Goal: Information Seeking & Learning: Learn about a topic

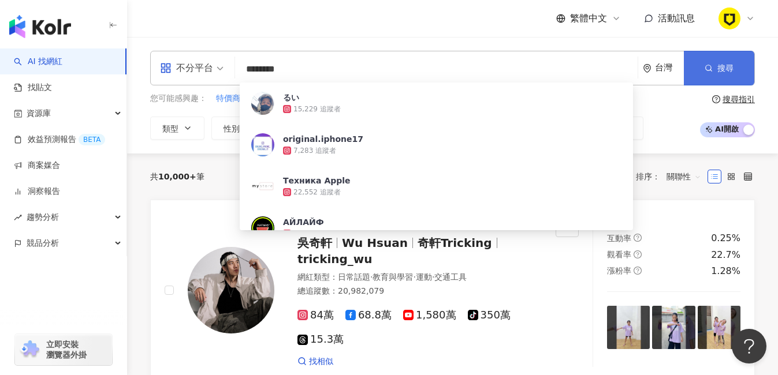
type input "********"
click at [714, 61] on button "搜尋" at bounding box center [719, 68] width 70 height 35
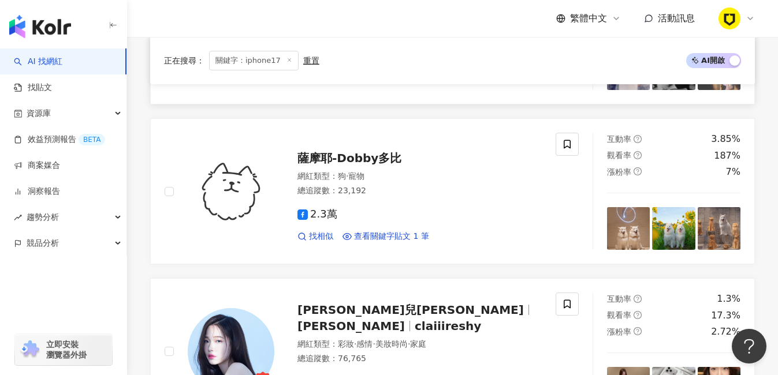
scroll to position [769, 0]
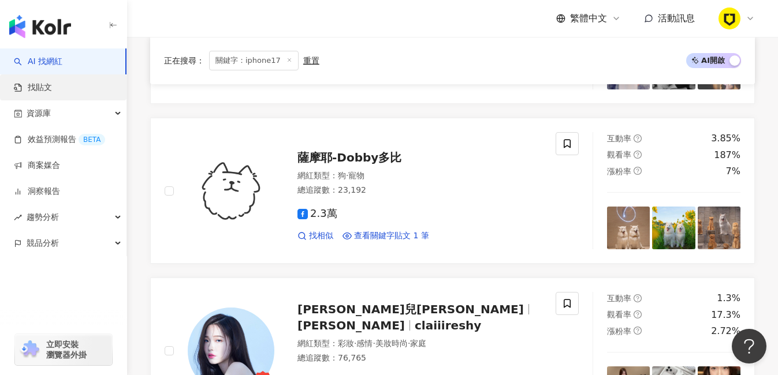
click at [52, 91] on link "找貼文" at bounding box center [33, 88] width 38 height 12
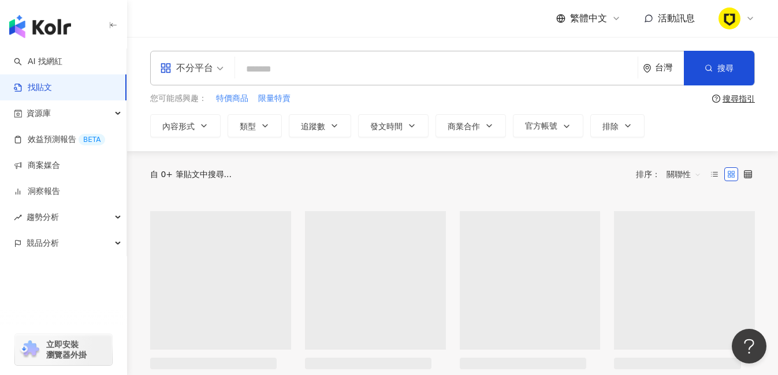
click at [303, 71] on input "search" at bounding box center [436, 69] width 393 height 25
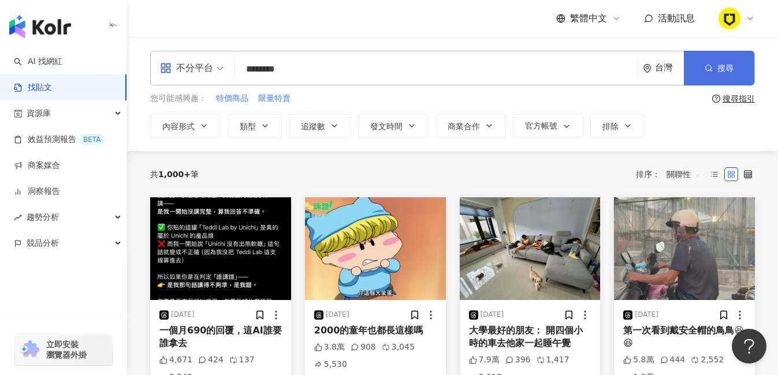
type input "********"
click at [744, 68] on button "搜尋" at bounding box center [719, 68] width 70 height 35
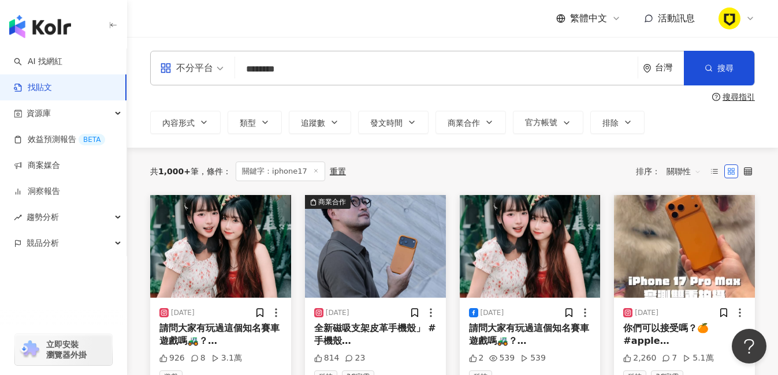
click at [210, 62] on div "不分平台" at bounding box center [186, 68] width 53 height 18
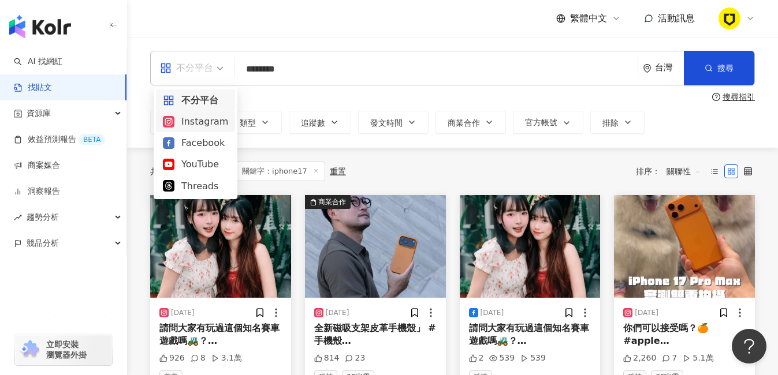
click at [205, 129] on div "Instagram" at bounding box center [195, 121] width 79 height 21
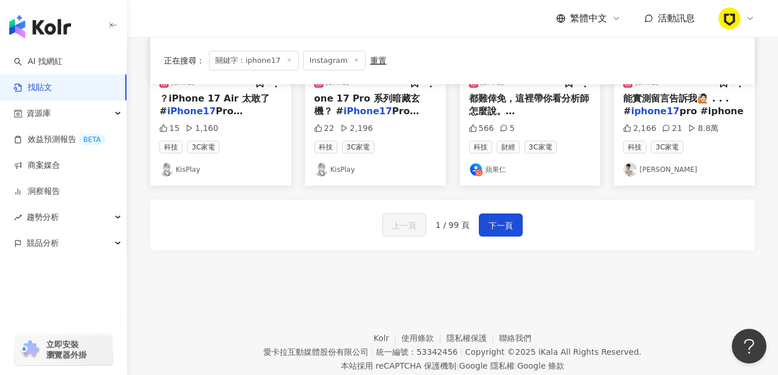
scroll to position [732, 0]
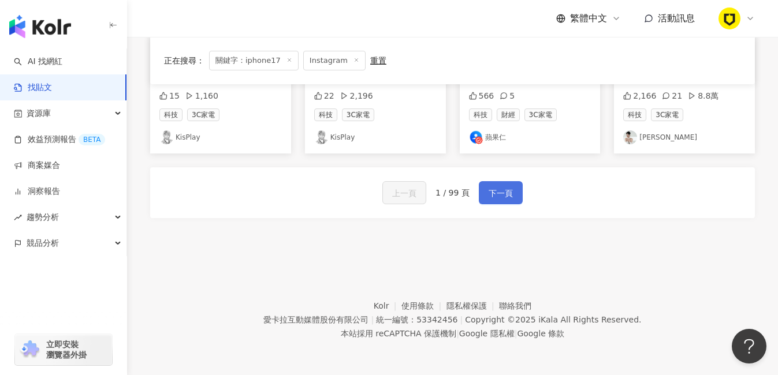
click at [509, 190] on span "下一頁" at bounding box center [501, 194] width 24 height 14
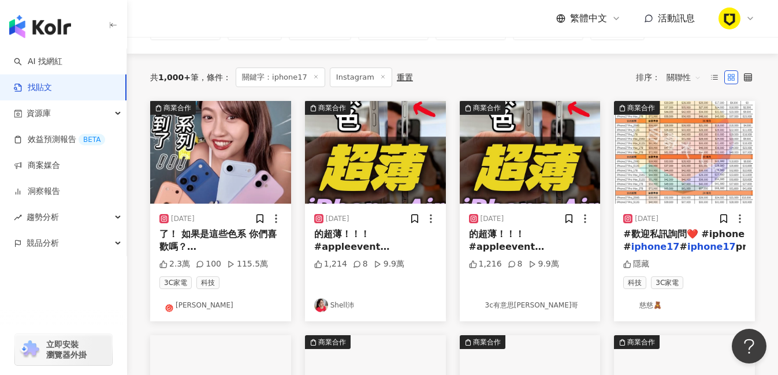
scroll to position [94, 0]
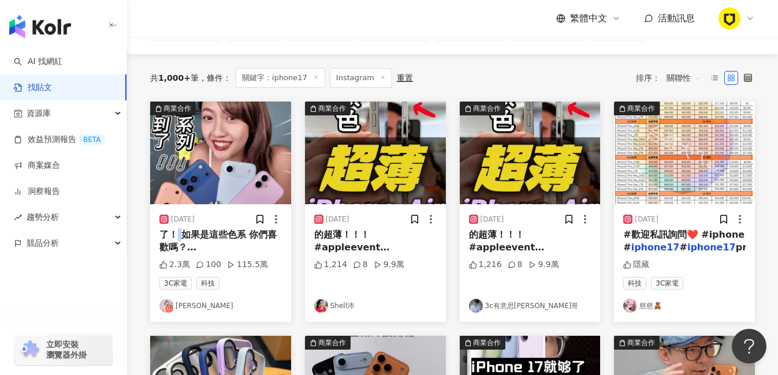
click at [179, 233] on span "了！ 如果是這些色系 你們喜歡嗎？ #" at bounding box center [217, 247] width 117 height 37
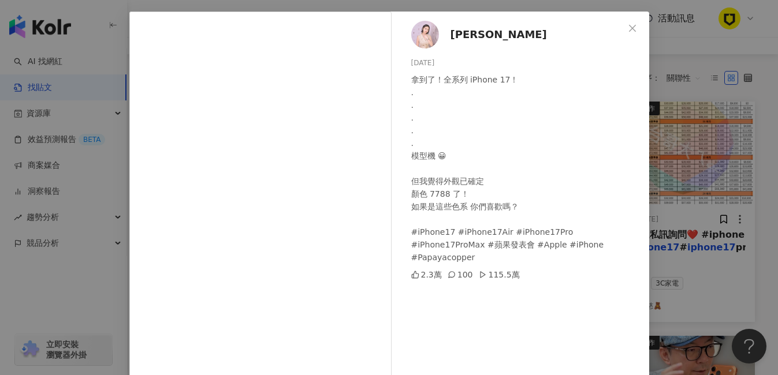
scroll to position [0, 0]
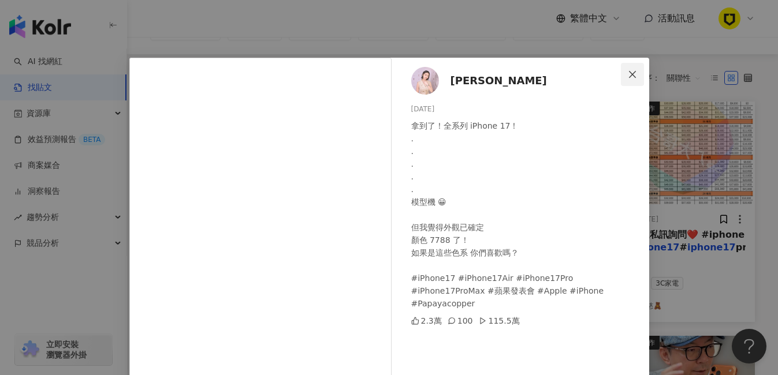
click at [628, 72] on icon "close" at bounding box center [632, 74] width 9 height 9
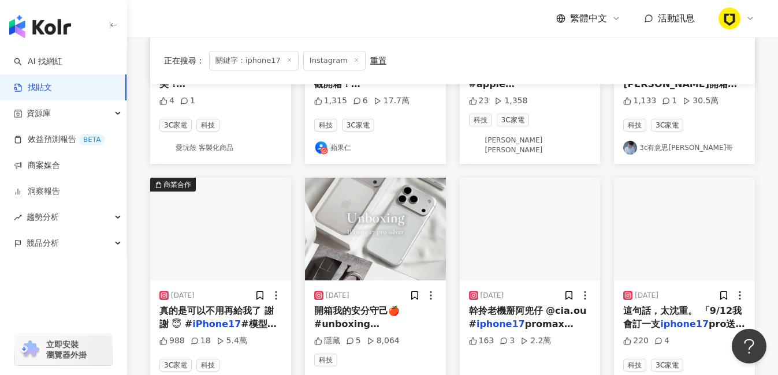
scroll to position [732, 0]
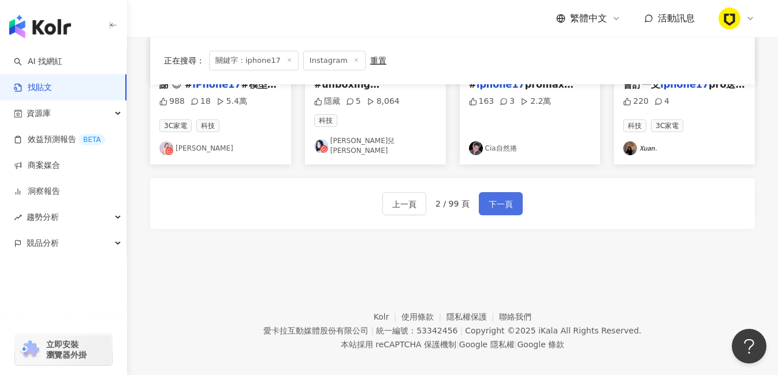
click at [508, 198] on span "下一頁" at bounding box center [501, 205] width 24 height 14
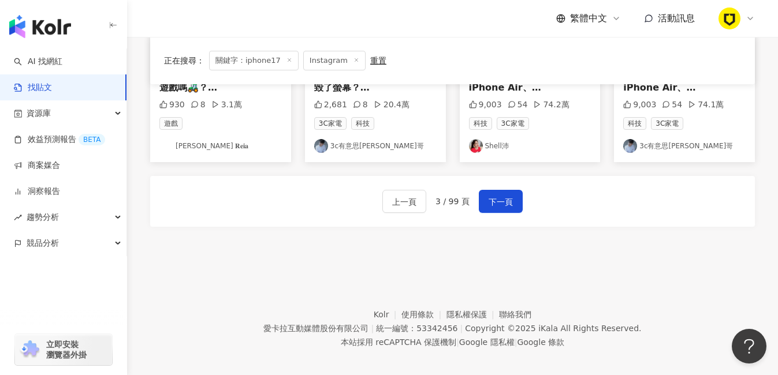
scroll to position [731, 0]
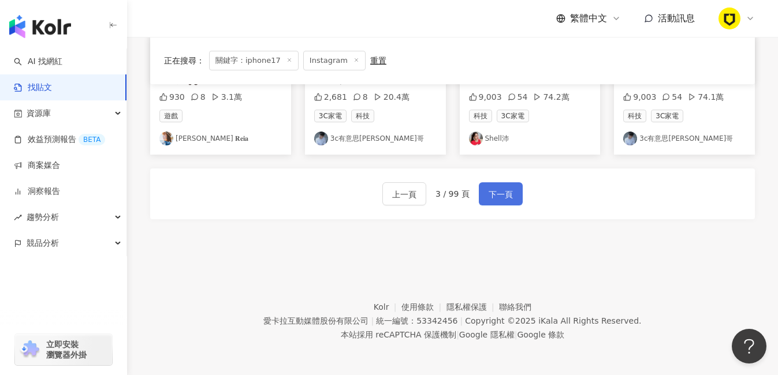
click at [509, 198] on span "下一頁" at bounding box center [501, 195] width 24 height 14
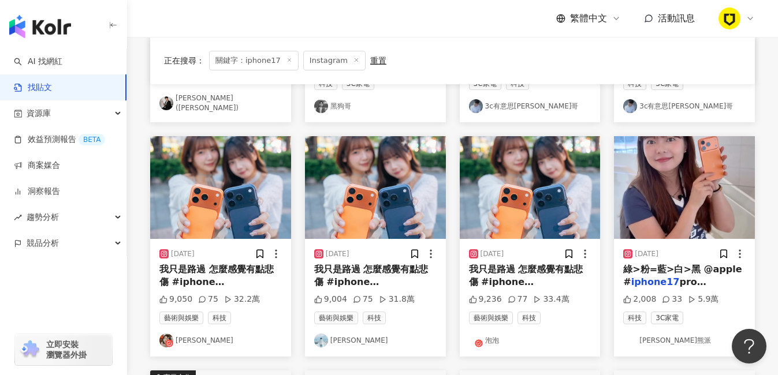
scroll to position [299, 0]
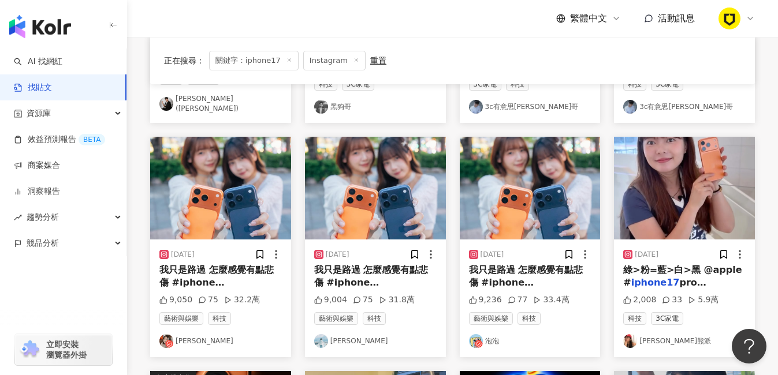
click at [370, 59] on div "重置" at bounding box center [378, 60] width 16 height 9
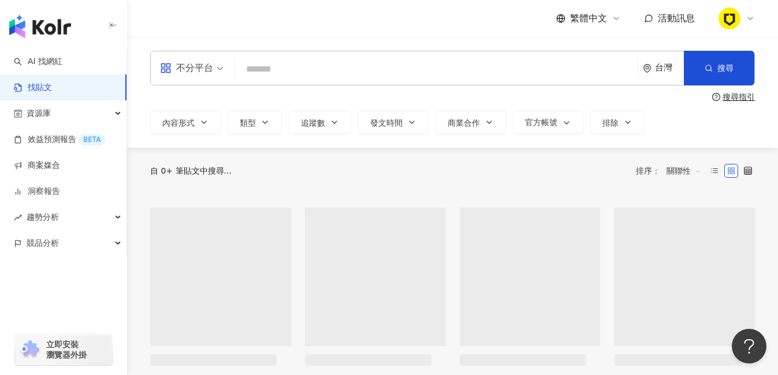
click at [295, 75] on input "search" at bounding box center [436, 69] width 393 height 25
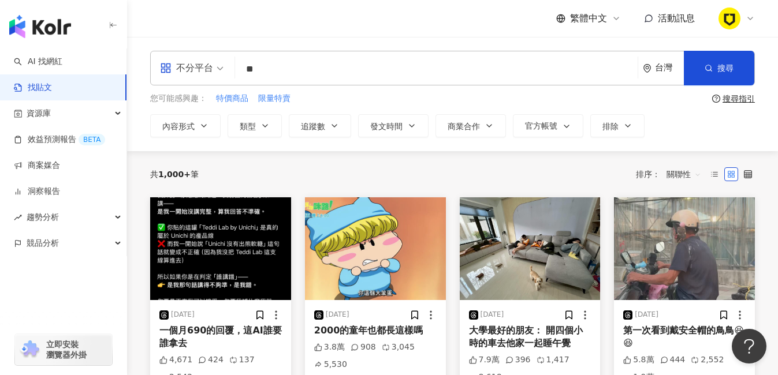
type input "*"
type input "***"
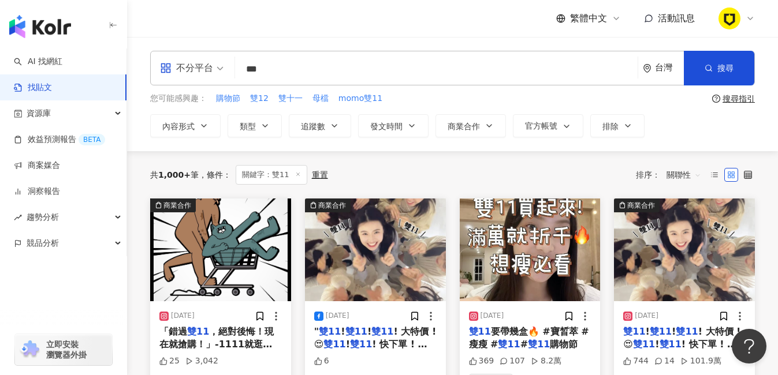
click at [212, 71] on div "不分平台" at bounding box center [186, 68] width 53 height 18
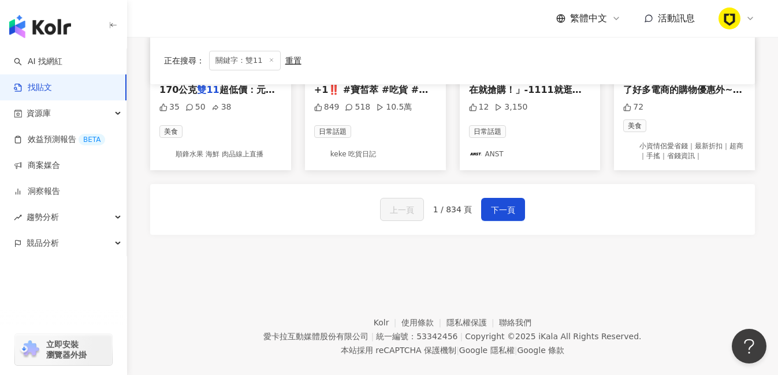
scroll to position [740, 0]
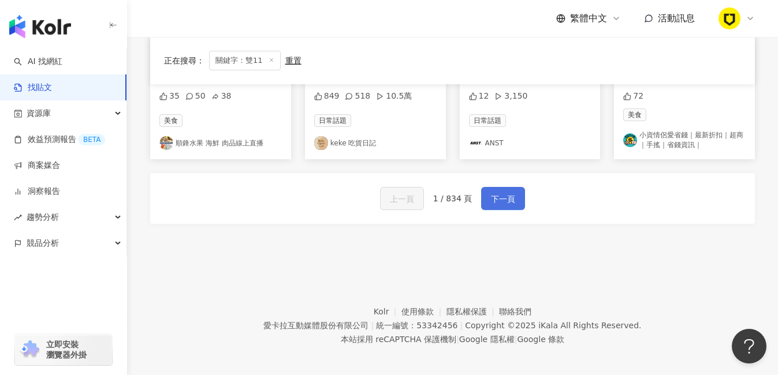
click at [491, 192] on span "下一頁" at bounding box center [503, 199] width 24 height 14
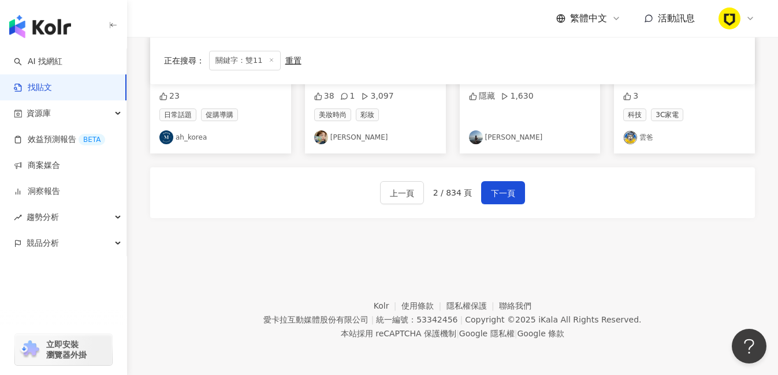
scroll to position [735, 0]
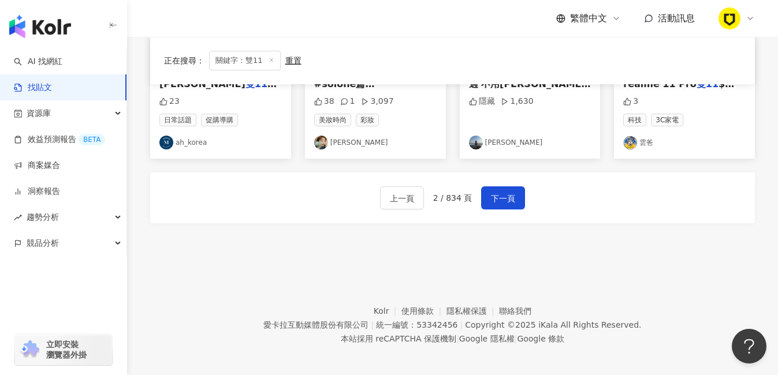
click at [294, 65] on div "重置" at bounding box center [293, 60] width 16 height 9
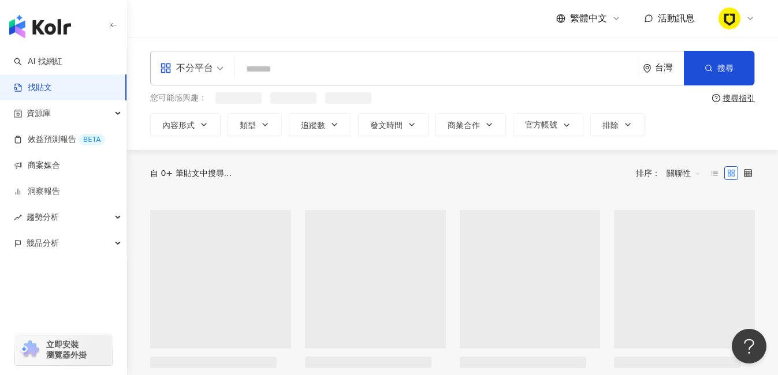
click at [277, 70] on input "search" at bounding box center [436, 69] width 393 height 25
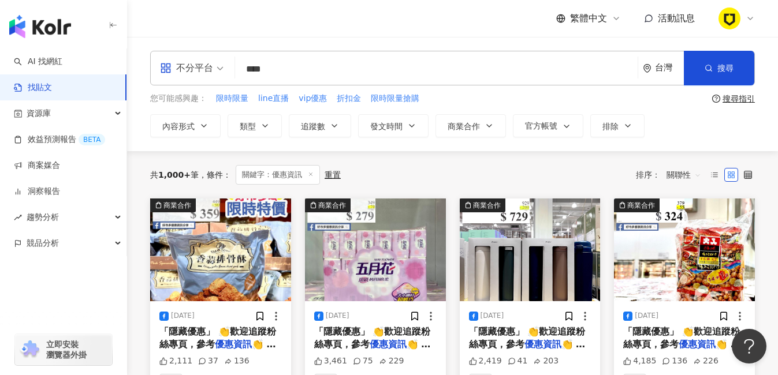
click at [202, 74] on div "不分平台" at bounding box center [186, 68] width 53 height 18
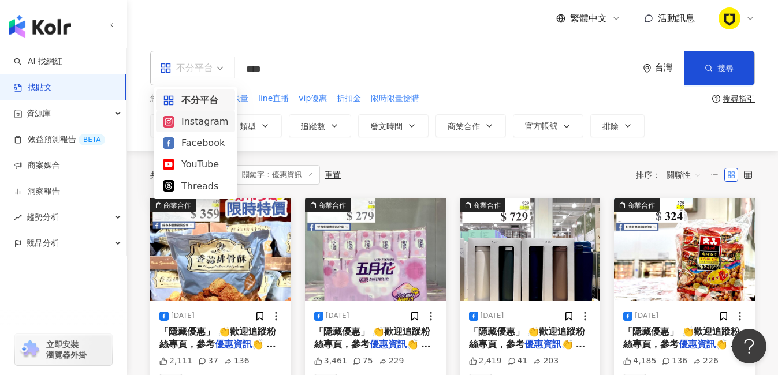
click at [206, 123] on div "Instagram" at bounding box center [195, 121] width 65 height 14
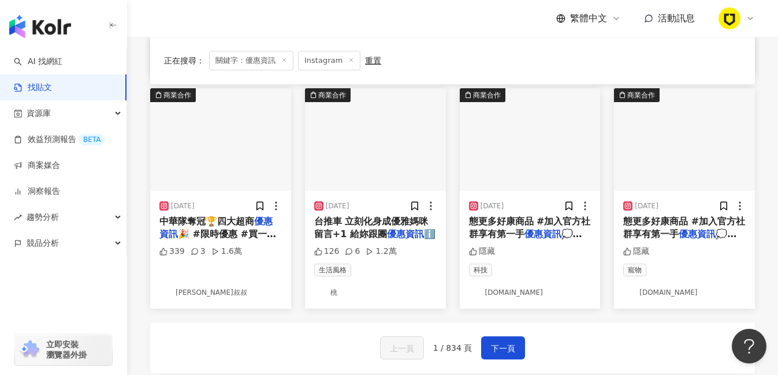
scroll to position [589, 0]
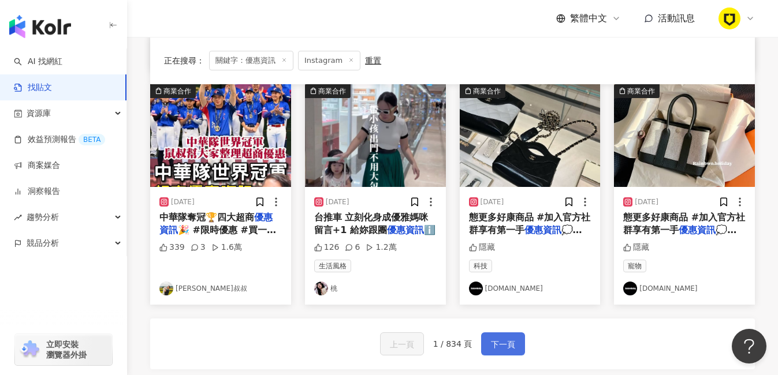
click at [513, 338] on span "下一頁" at bounding box center [503, 345] width 24 height 14
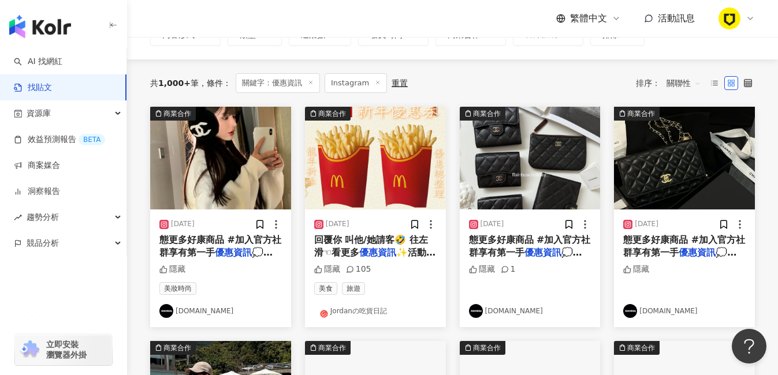
scroll to position [0, 0]
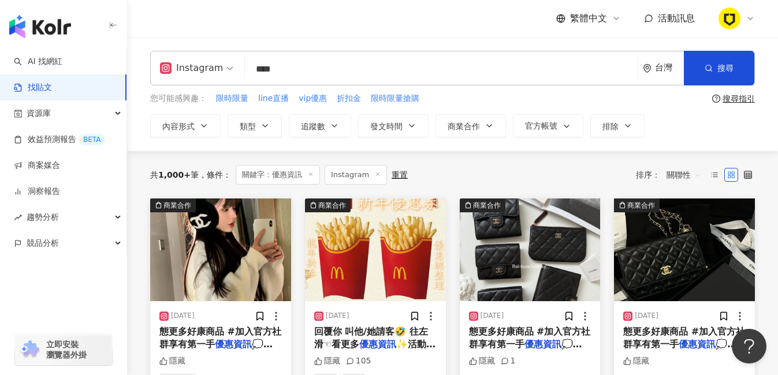
click at [299, 69] on input "****" at bounding box center [442, 69] width 384 height 25
type input "**"
click at [696, 79] on button "搜尋" at bounding box center [719, 68] width 70 height 35
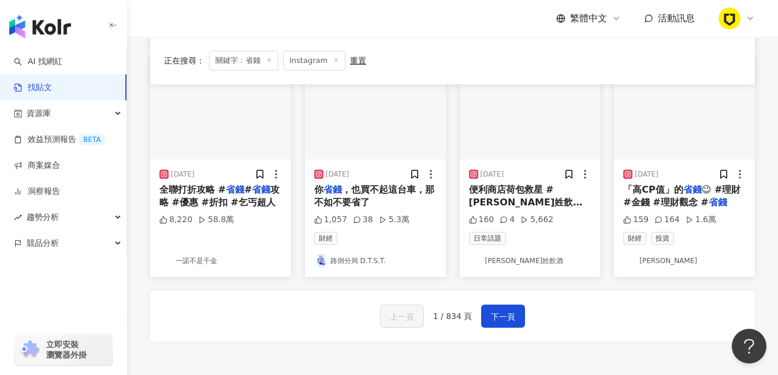
scroll to position [617, 0]
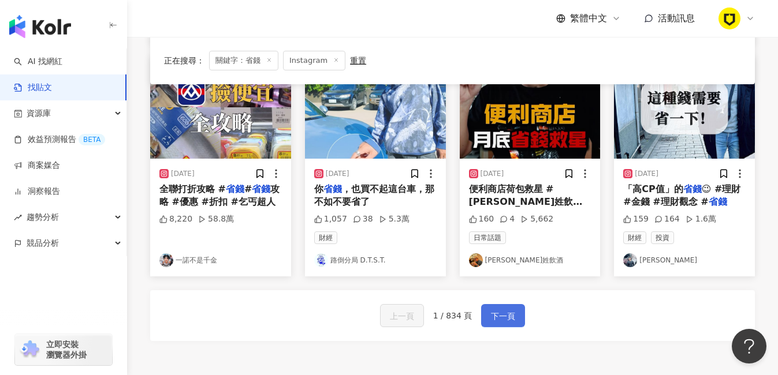
click at [511, 319] on span "下一頁" at bounding box center [503, 317] width 24 height 14
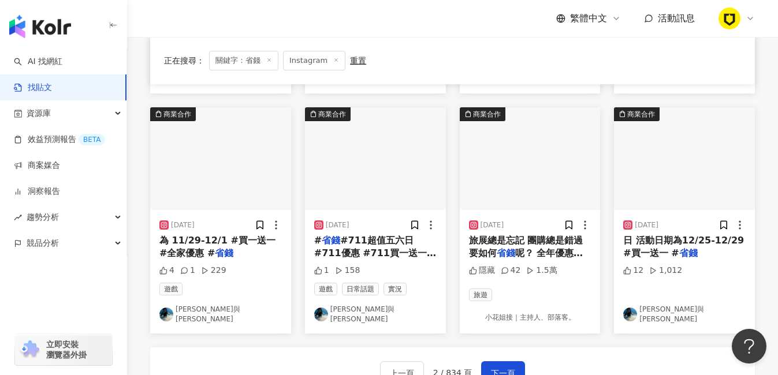
scroll to position [580, 0]
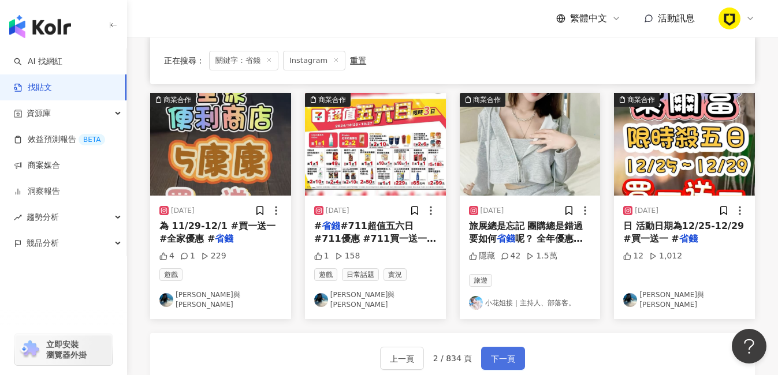
click at [505, 352] on span "下一頁" at bounding box center [503, 359] width 24 height 14
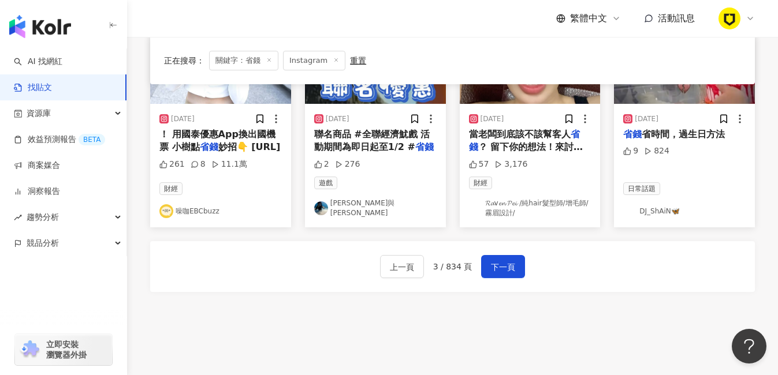
scroll to position [676, 0]
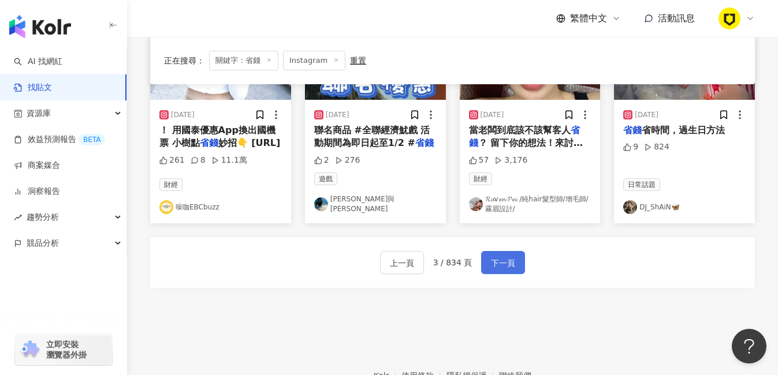
click at [503, 257] on span "下一頁" at bounding box center [503, 263] width 24 height 14
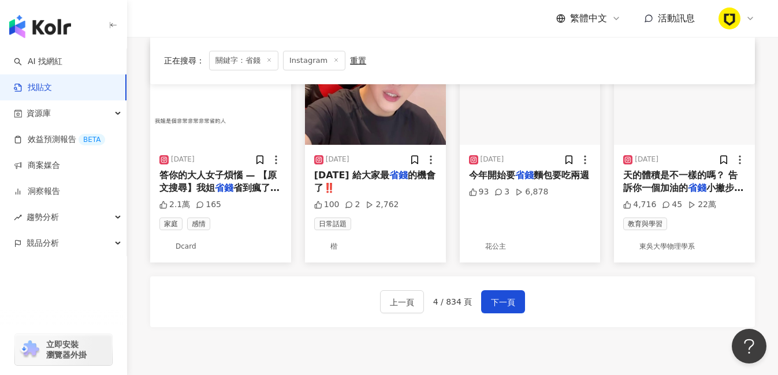
scroll to position [645, 0]
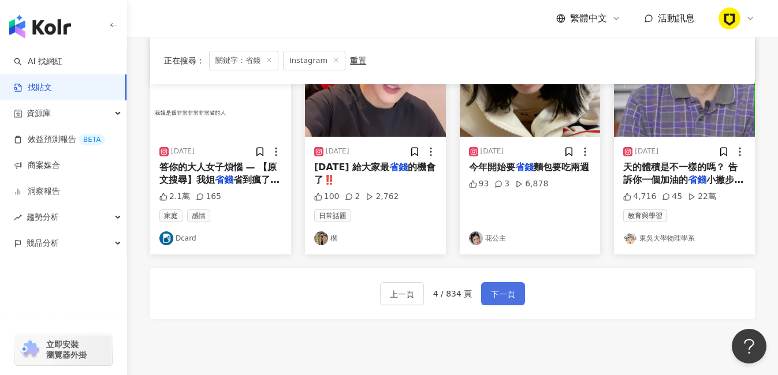
click at [504, 288] on span "下一頁" at bounding box center [503, 295] width 24 height 14
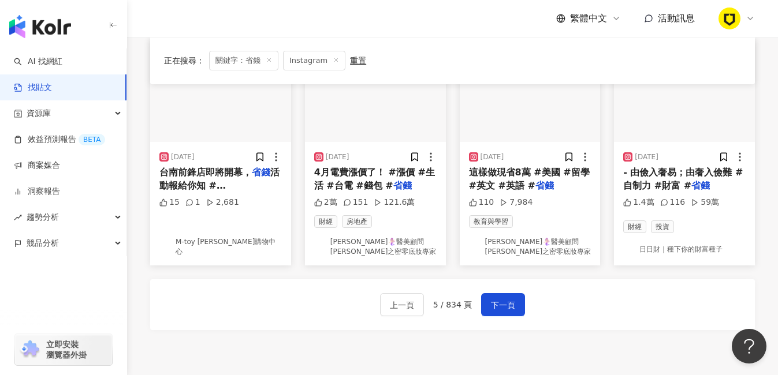
scroll to position [650, 0]
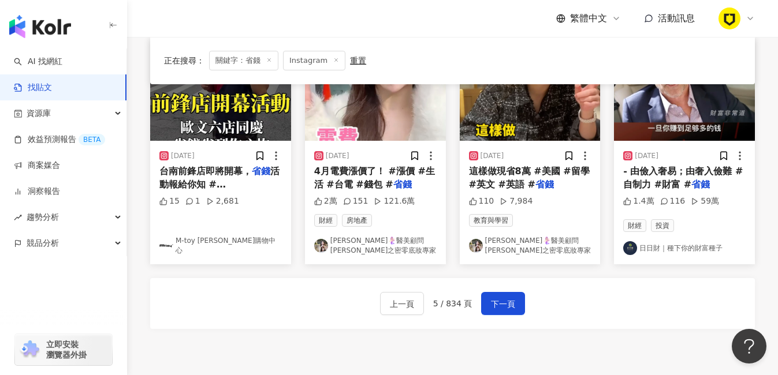
click at [352, 59] on div "重置" at bounding box center [358, 60] width 16 height 9
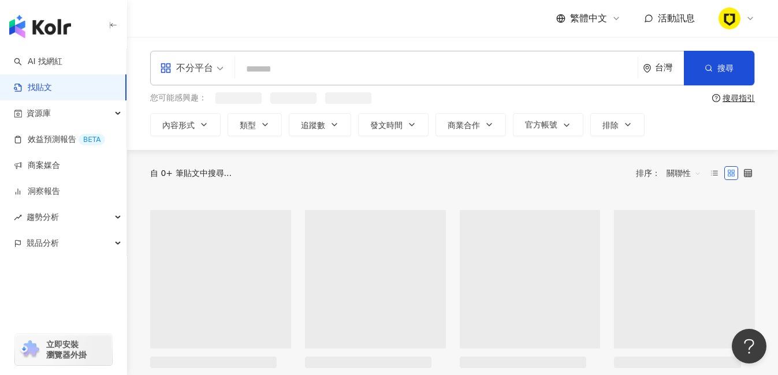
click at [300, 65] on input "search" at bounding box center [436, 69] width 393 height 25
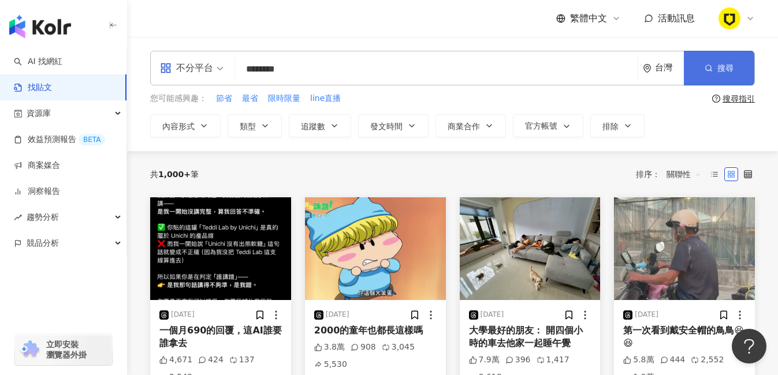
type input "********"
click at [689, 67] on button "搜尋" at bounding box center [719, 68] width 70 height 35
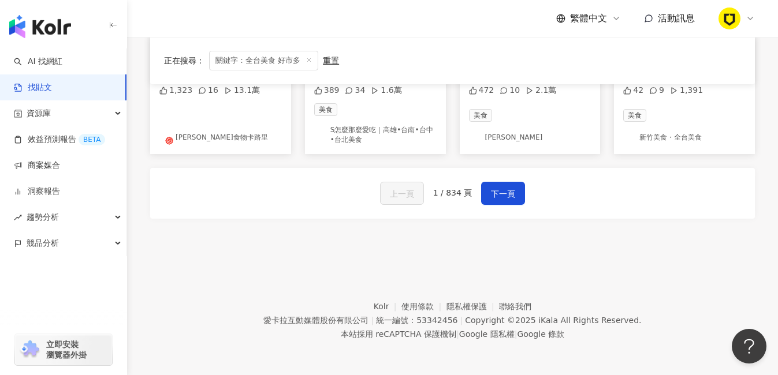
scroll to position [738, 0]
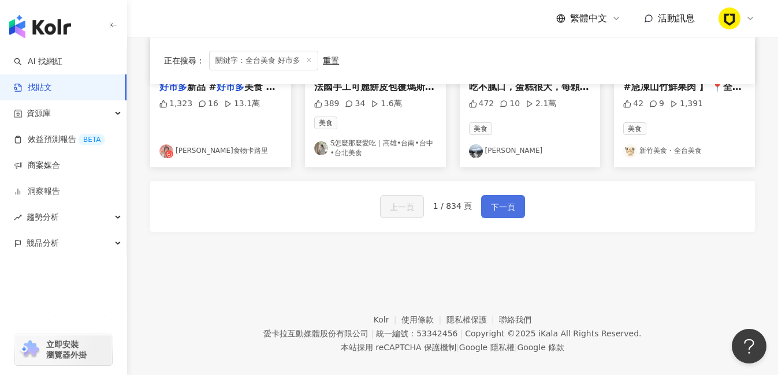
click at [508, 203] on span "下一頁" at bounding box center [503, 207] width 24 height 14
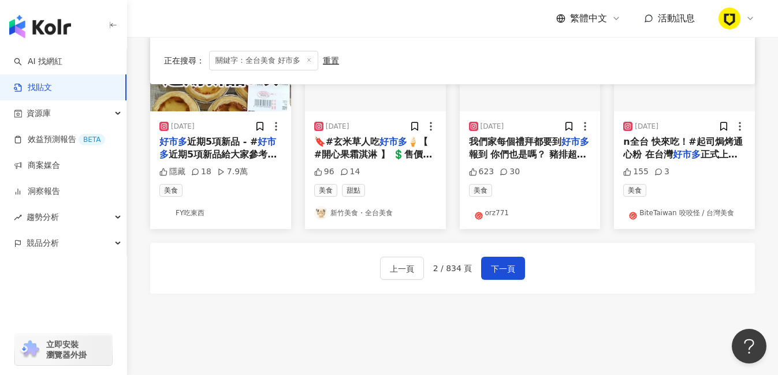
scroll to position [726, 0]
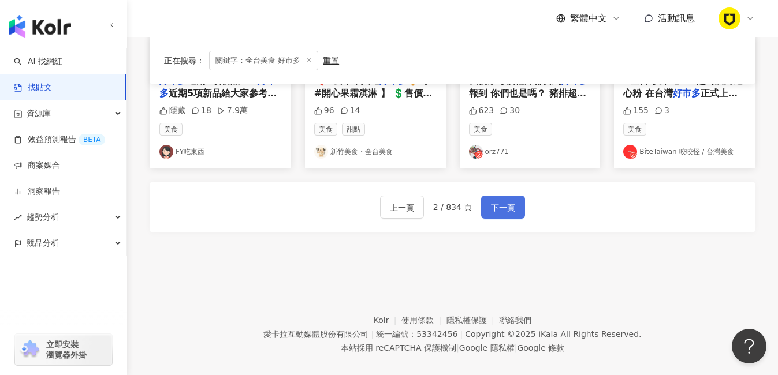
click at [501, 201] on span "下一頁" at bounding box center [503, 208] width 24 height 14
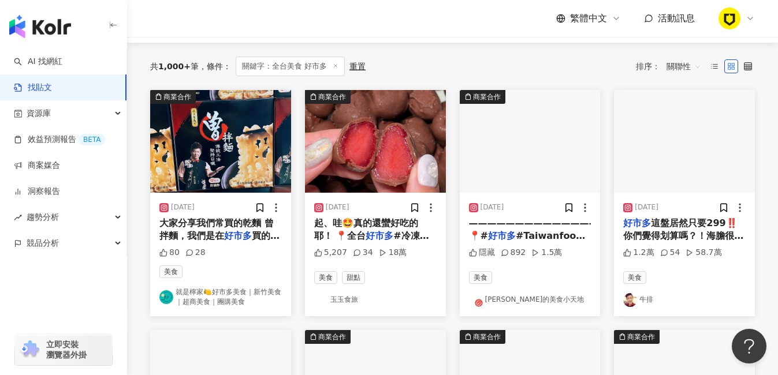
scroll to position [111, 0]
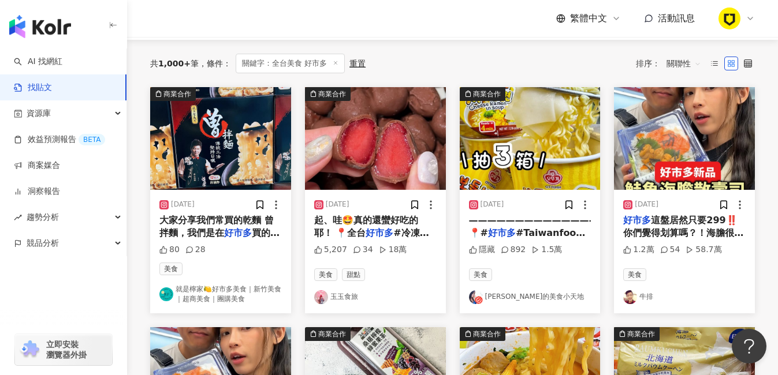
click at [522, 297] on link "[PERSON_NAME]的美食小天地" at bounding box center [530, 298] width 122 height 14
click at [270, 63] on span "關鍵字：全台美食 好市多" at bounding box center [290, 64] width 109 height 20
click at [359, 61] on div "重置" at bounding box center [357, 63] width 16 height 9
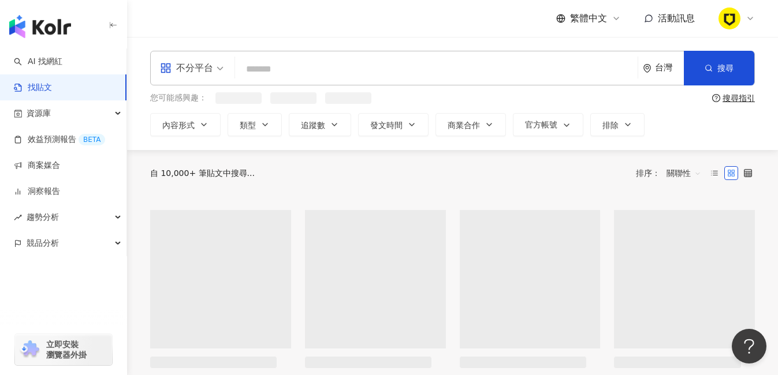
click at [326, 68] on input "search" at bounding box center [436, 69] width 393 height 25
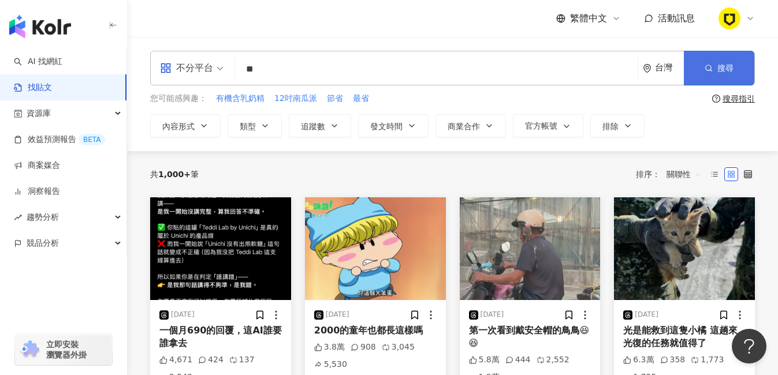
type input "**"
click at [735, 68] on button "搜尋" at bounding box center [719, 68] width 70 height 35
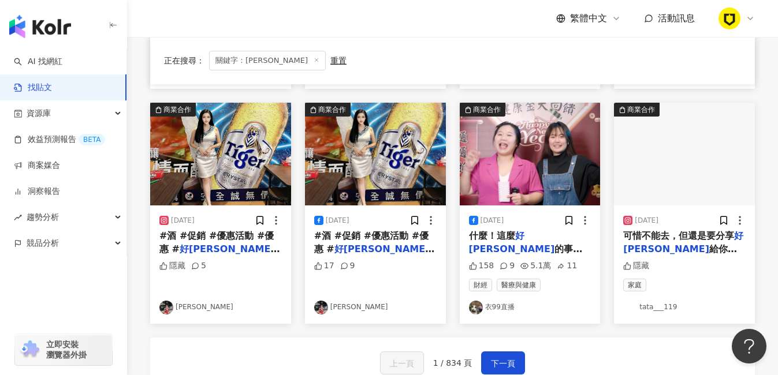
scroll to position [565, 0]
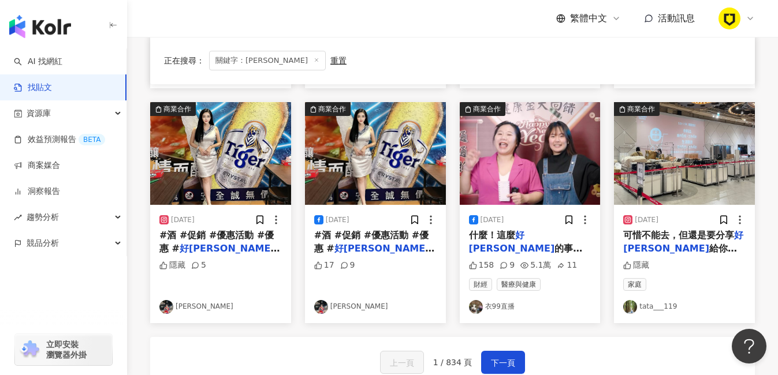
click at [235, 215] on div "2024/12/27" at bounding box center [220, 220] width 122 height 12
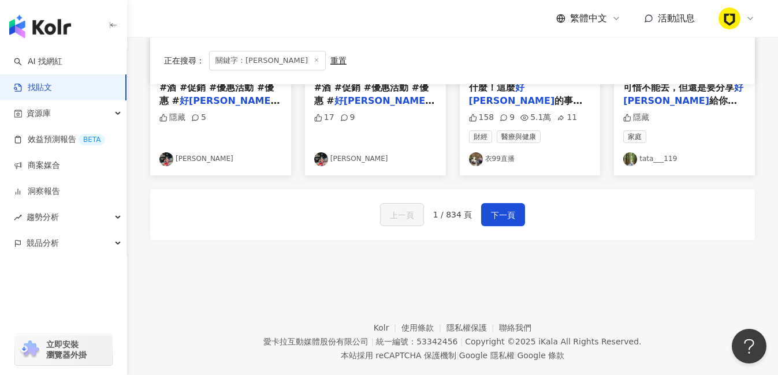
scroll to position [735, 0]
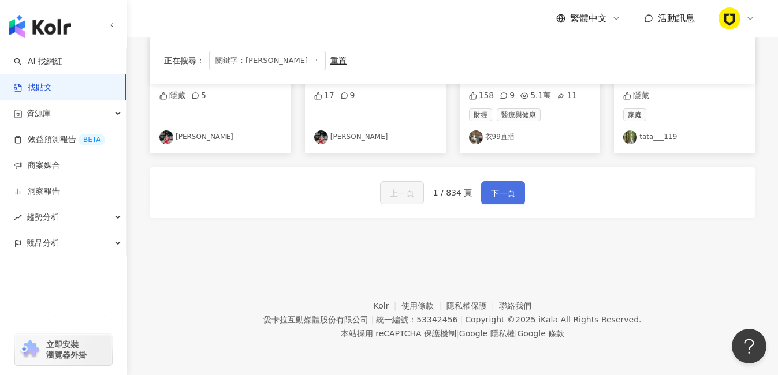
click at [500, 193] on span "下一頁" at bounding box center [503, 194] width 24 height 14
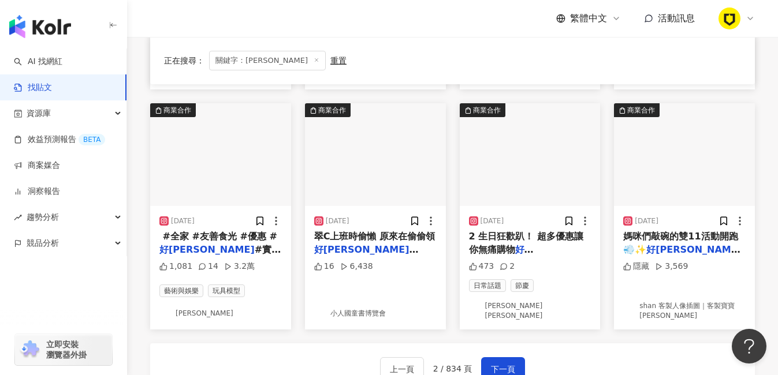
scroll to position [616, 0]
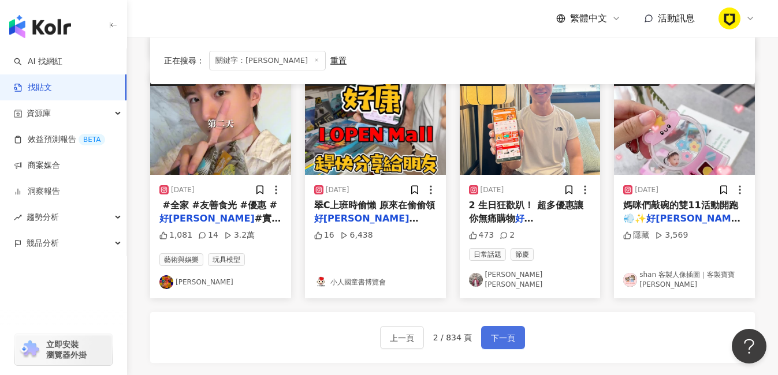
click at [494, 332] on span "下一頁" at bounding box center [503, 339] width 24 height 14
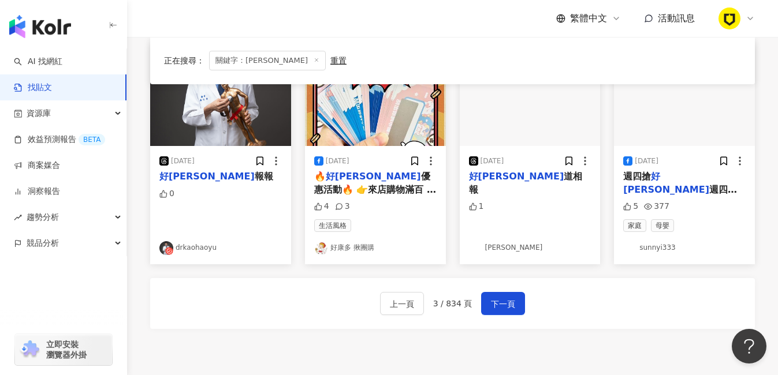
scroll to position [627, 0]
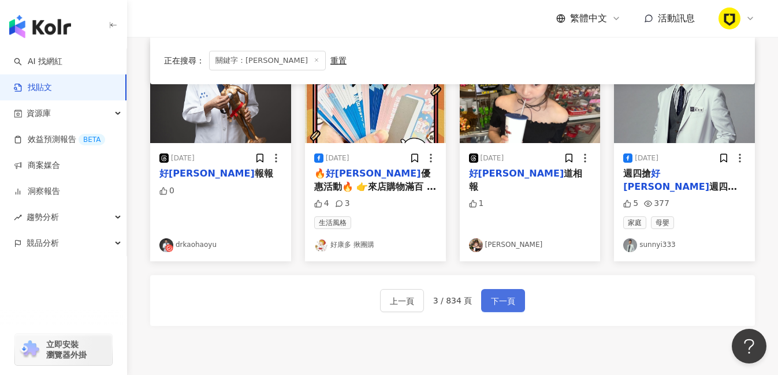
click at [491, 301] on span "下一頁" at bounding box center [503, 302] width 24 height 14
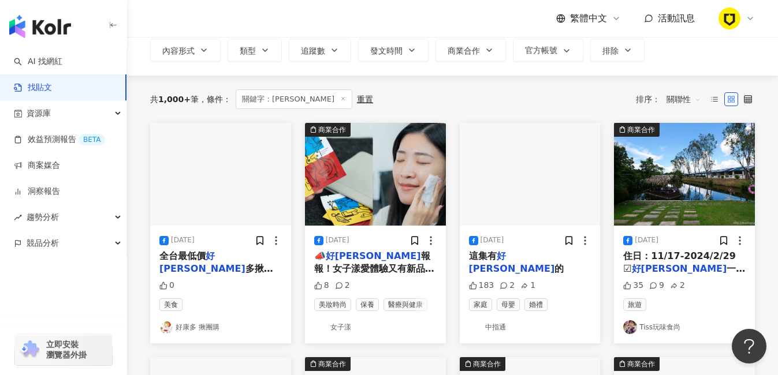
scroll to position [75, 0]
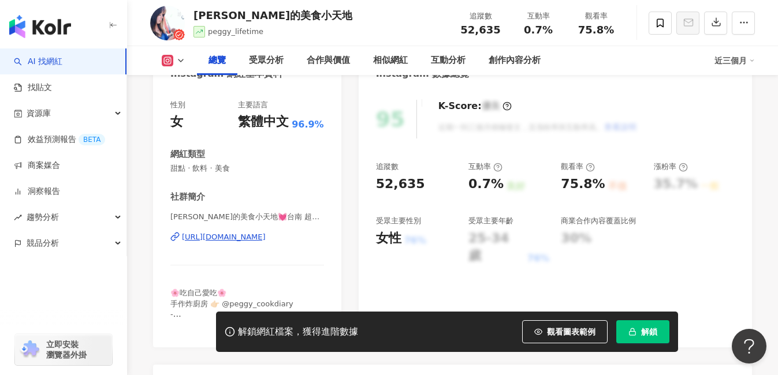
scroll to position [136, 0]
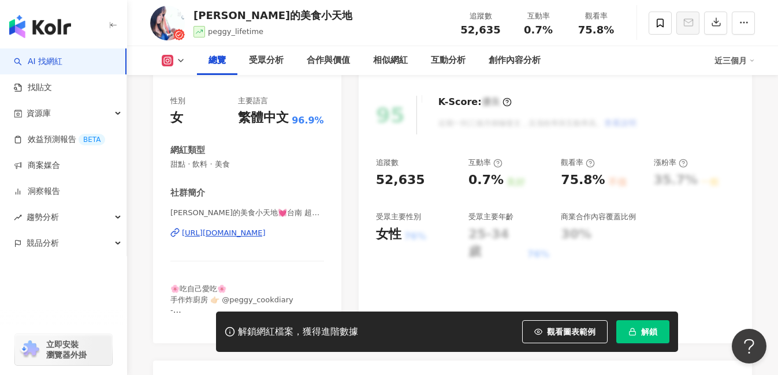
click at [242, 236] on div "[URL][DOMAIN_NAME]" at bounding box center [224, 233] width 84 height 10
